Goal: Task Accomplishment & Management: Complete application form

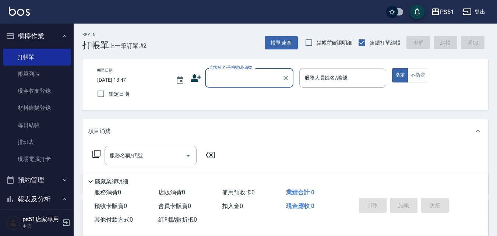
drag, startPoint x: 273, startPoint y: 75, endPoint x: 272, endPoint y: 87, distance: 11.4
click at [273, 75] on input "顧客姓名/手機號碼/編號" at bounding box center [243, 77] width 71 height 13
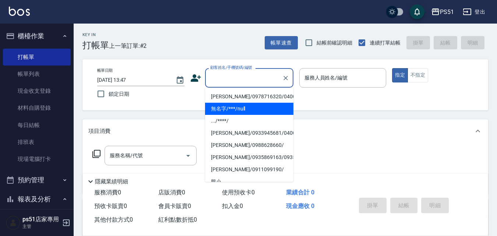
click at [268, 103] on li "無名字/***/null" at bounding box center [249, 109] width 88 height 12
type input "無名字/***/null"
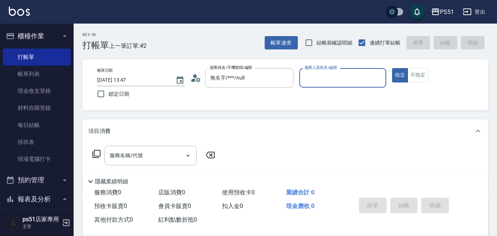
click at [320, 71] on div "服務人員姓名/編號 服務人員姓名/編號" at bounding box center [342, 78] width 87 height 20
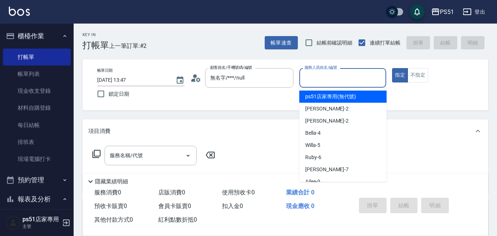
click at [324, 82] on input "服務人員姓名/編號" at bounding box center [343, 77] width 81 height 13
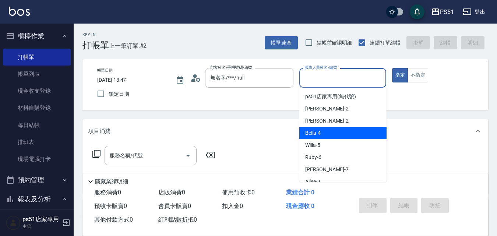
click at [307, 131] on span "Bella -4" at bounding box center [312, 133] width 15 height 8
type input "Bella-4"
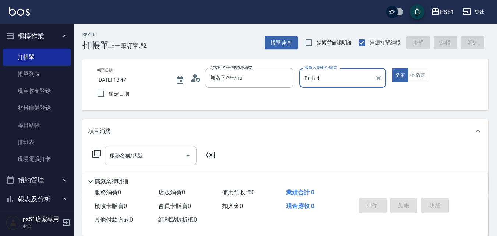
click at [173, 159] on input "服務名稱/代號" at bounding box center [145, 155] width 74 height 13
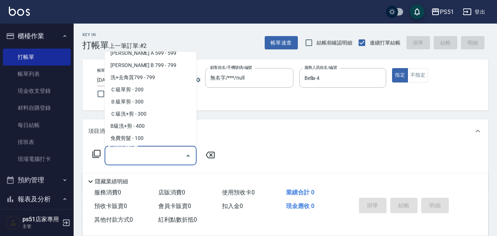
scroll to position [172, 0]
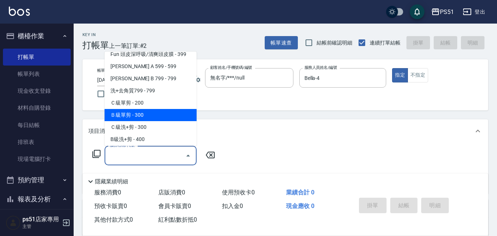
click at [156, 116] on span "Ｂ級單剪 - 300" at bounding box center [151, 115] width 92 height 12
type input "Ｂ級單剪(202)"
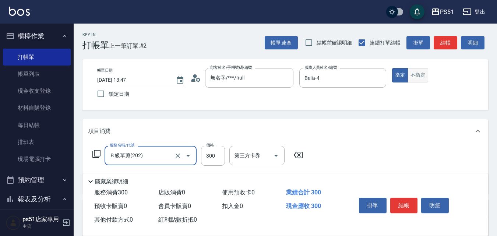
click at [424, 76] on button "不指定" at bounding box center [417, 75] width 21 height 14
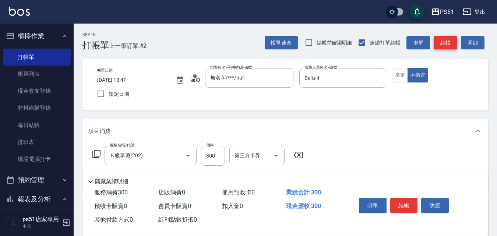
click at [446, 46] on button "結帳" at bounding box center [446, 43] width 24 height 14
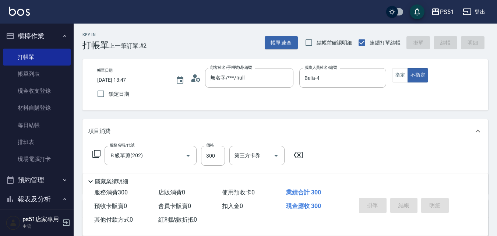
type input "[DATE] 16:17"
